Goal: Information Seeking & Learning: Learn about a topic

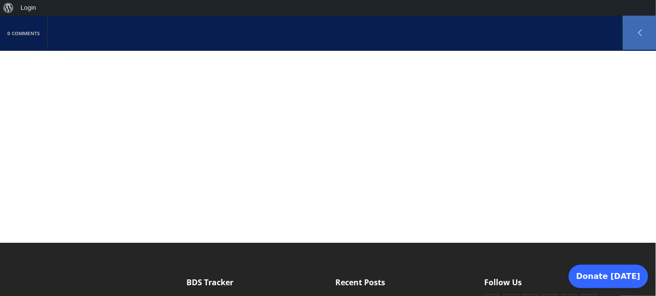
scroll to position [977, 0]
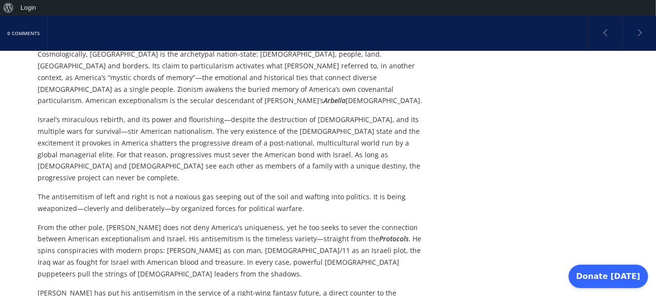
scroll to position [1758, 0]
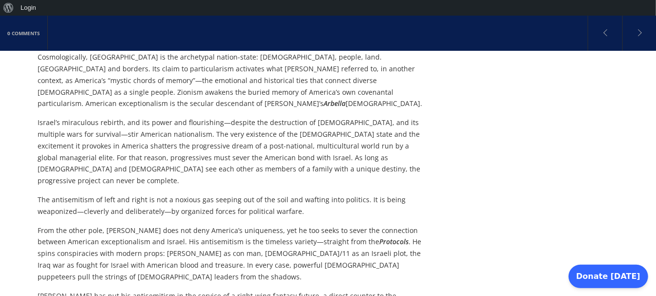
drag, startPoint x: 250, startPoint y: 171, endPoint x: 232, endPoint y: 172, distance: 17.6
copy p "MAGA"
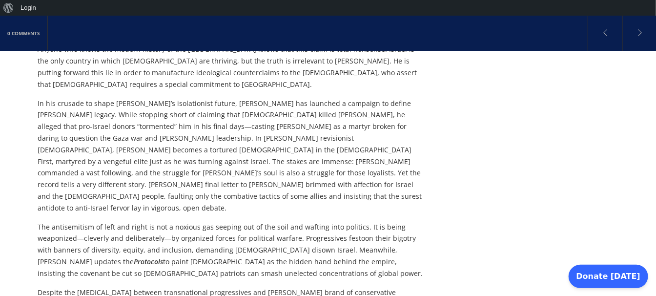
scroll to position [2246, 0]
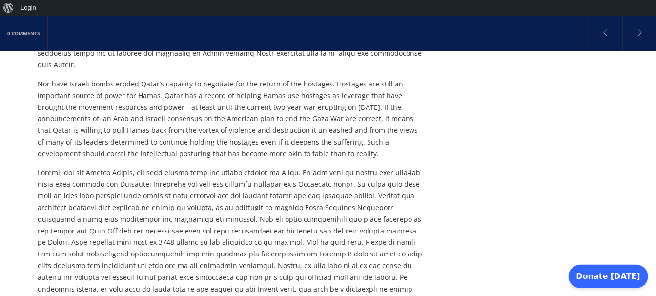
scroll to position [634, 0]
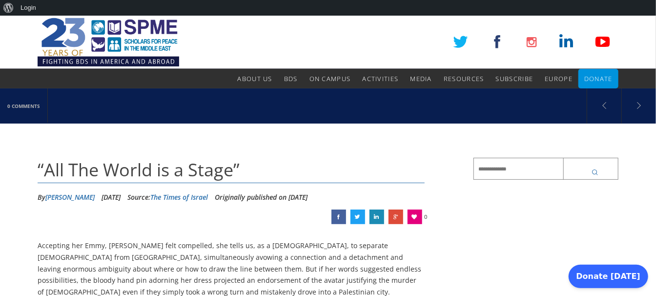
click at [597, 171] on icon "submit" at bounding box center [596, 172] width 10 height 8
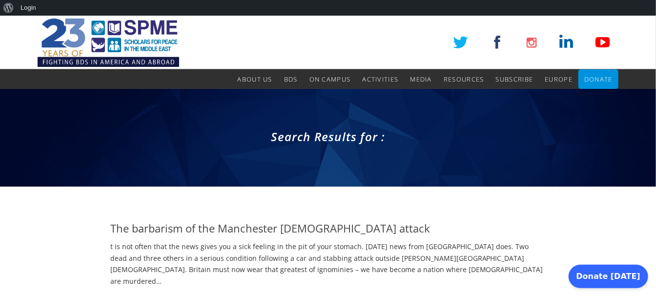
scroll to position [339, 0]
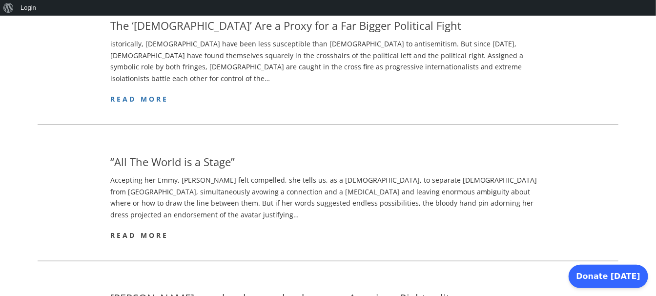
click at [139, 230] on span "read more" at bounding box center [139, 234] width 59 height 9
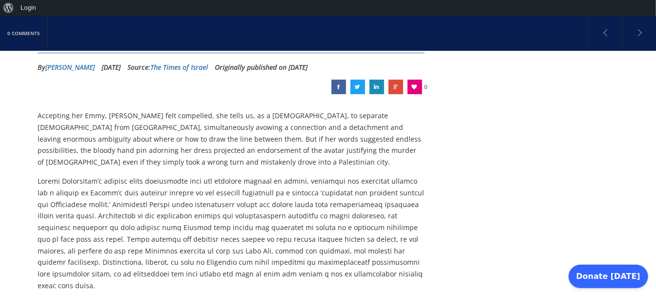
scroll to position [147, 0]
